Goal: Download file/media

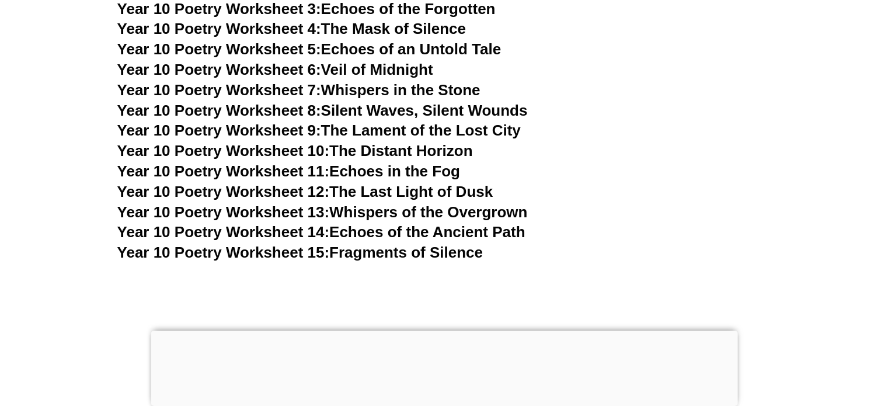
scroll to position [8323, 0]
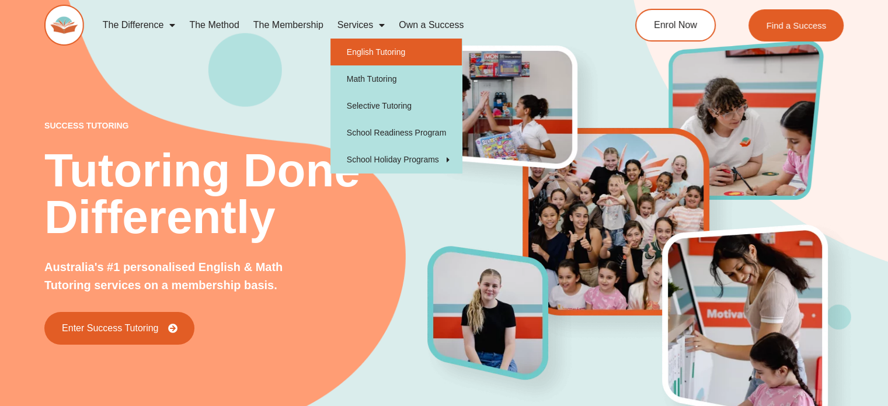
click at [369, 44] on link "English Tutoring" at bounding box center [396, 52] width 131 height 27
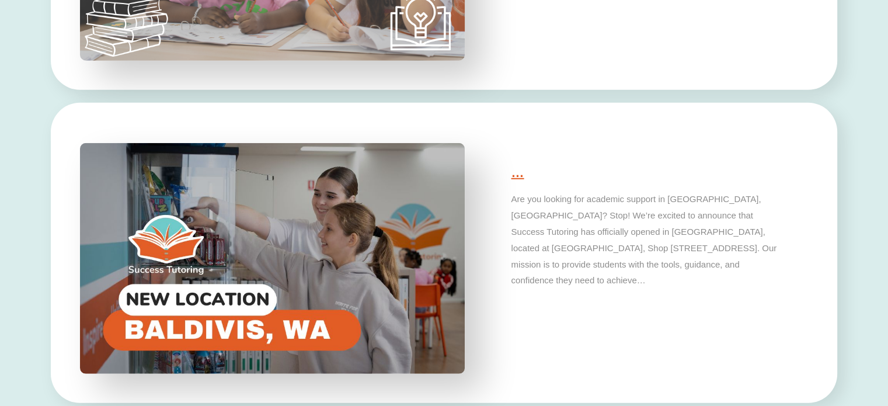
scroll to position [3309, 0]
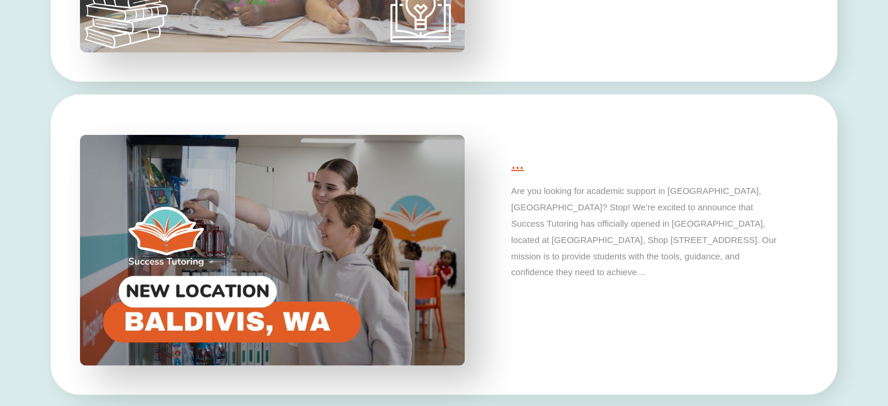
type input "*"
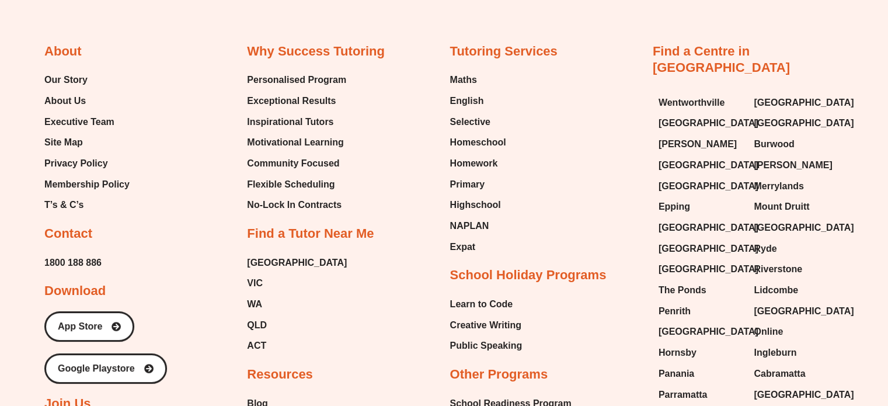
scroll to position [4461, 0]
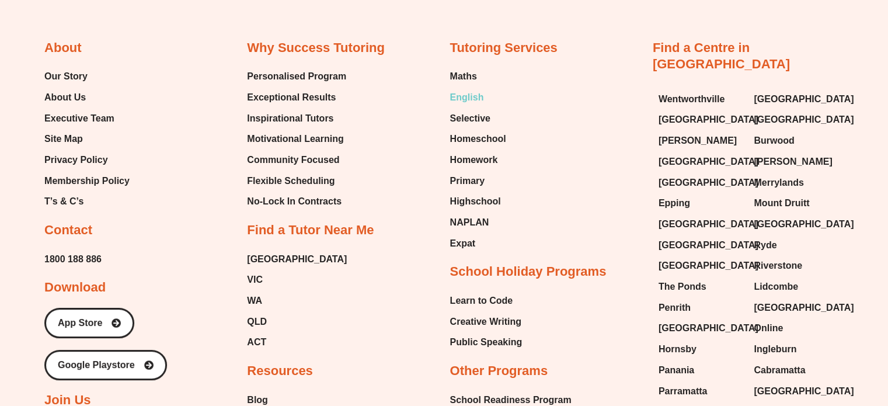
click at [481, 89] on span "English" at bounding box center [467, 98] width 34 height 18
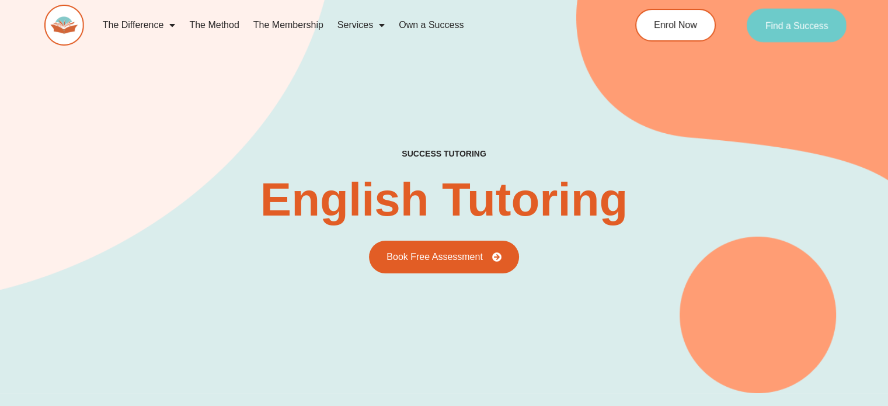
click at [796, 37] on link "Find a Success" at bounding box center [797, 25] width 100 height 34
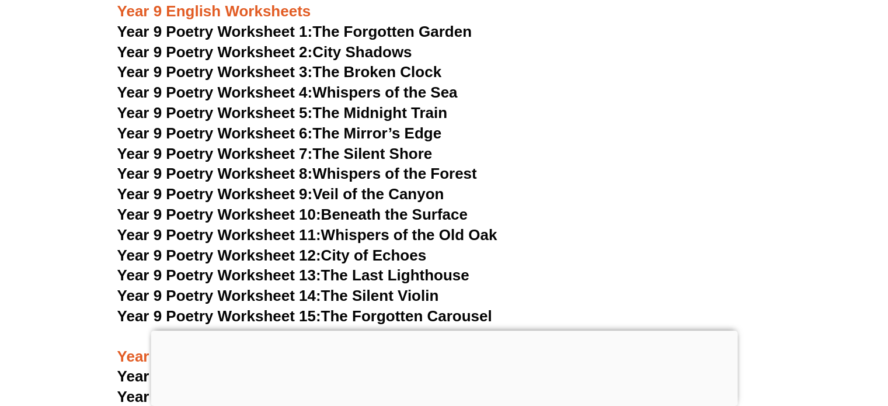
scroll to position [8556, 0]
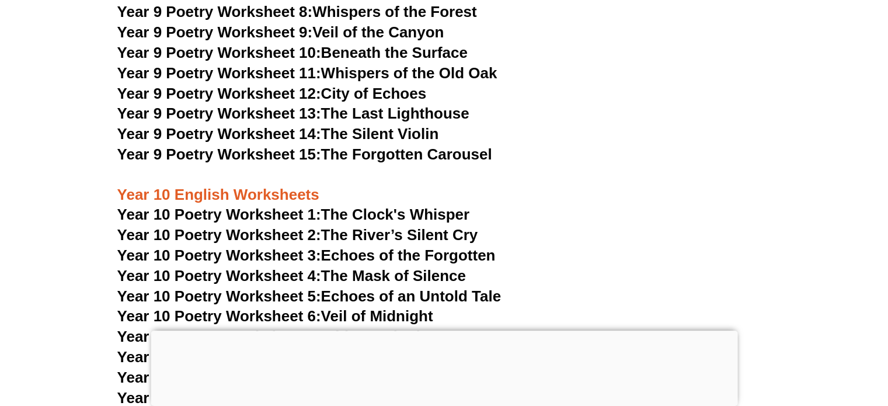
scroll to position [8315, 0]
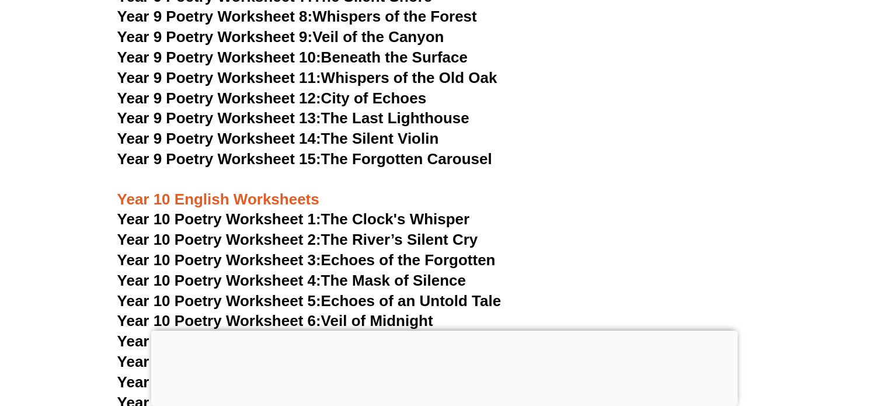
click at [252, 231] on span "Year 10 Poetry Worksheet 2:" at bounding box center [219, 240] width 204 height 18
